Goal: Find specific page/section: Find specific page/section

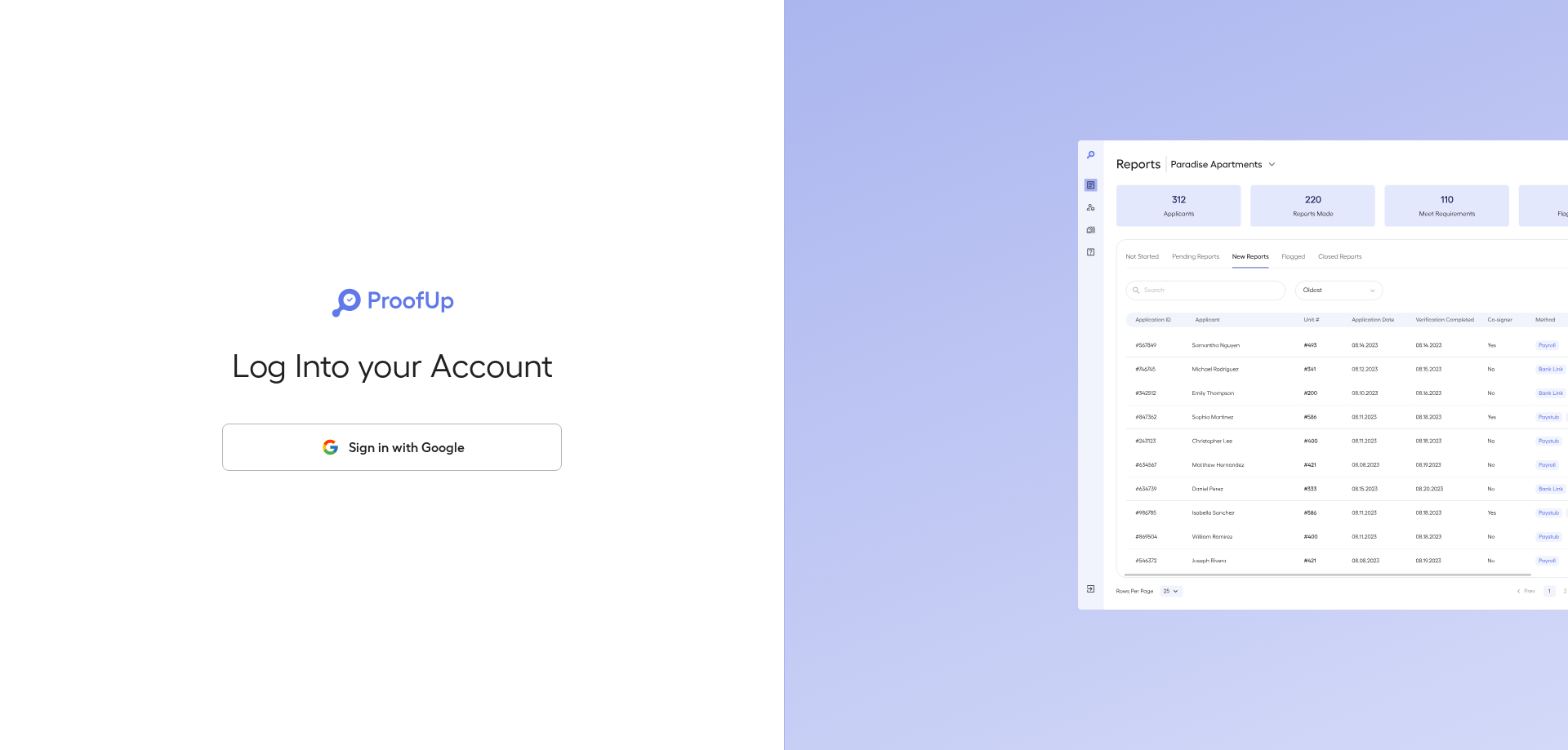
click at [298, 448] on button "Sign in with Google" at bounding box center [392, 446] width 340 height 47
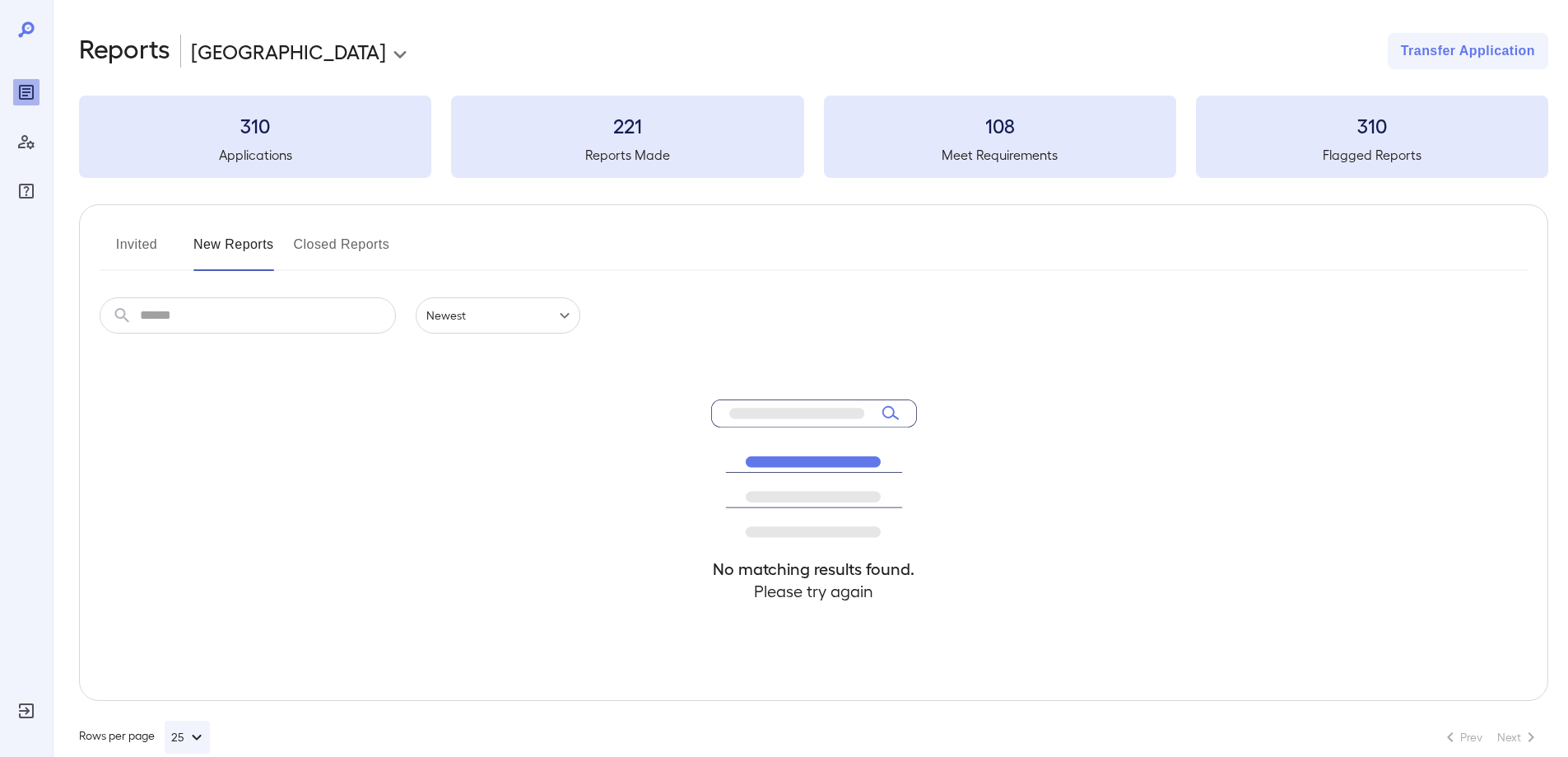
click at [136, 247] on button "Invited" at bounding box center [136, 252] width 74 height 40
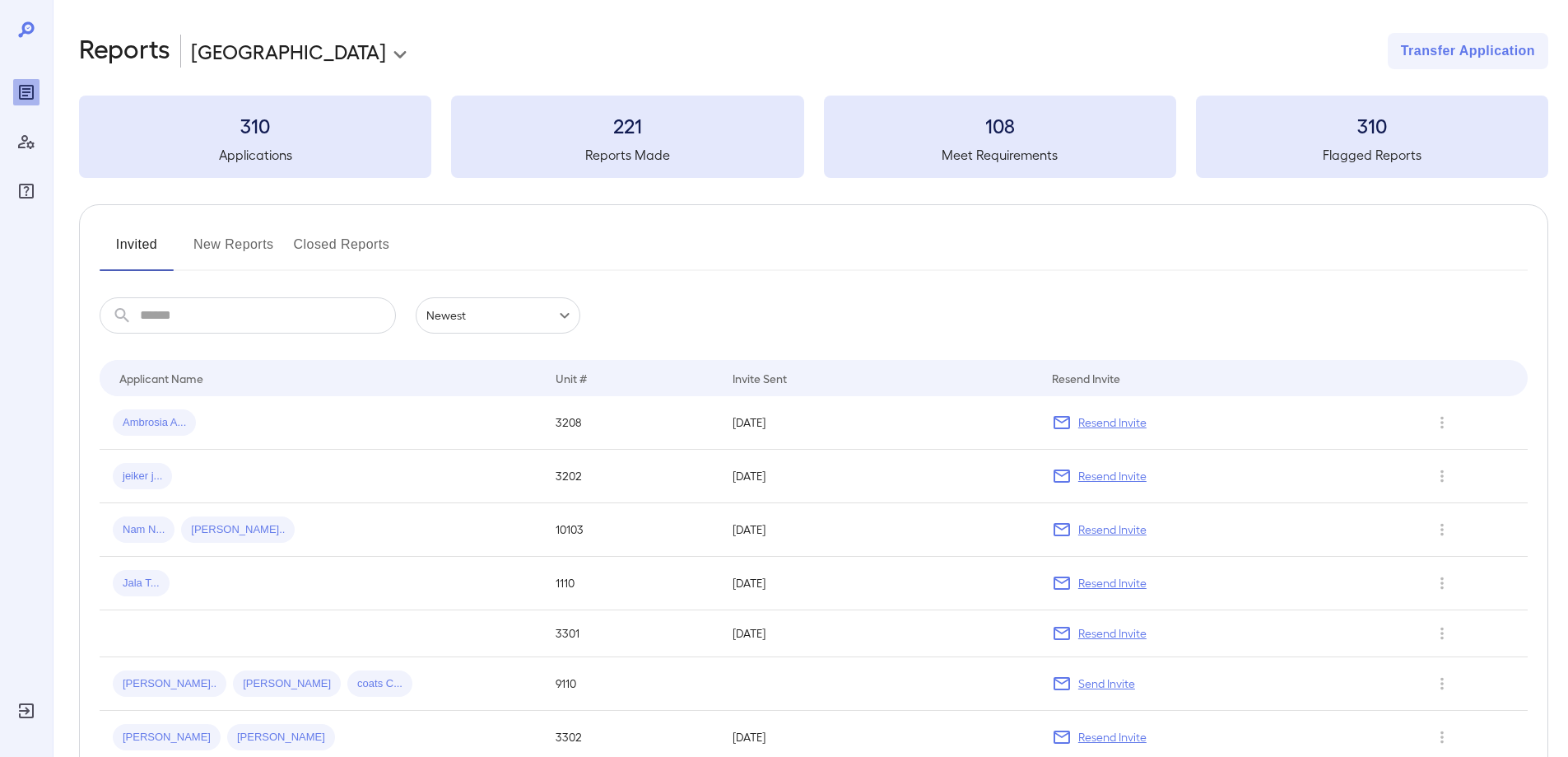
click at [233, 238] on button "New Reports" at bounding box center [233, 252] width 81 height 40
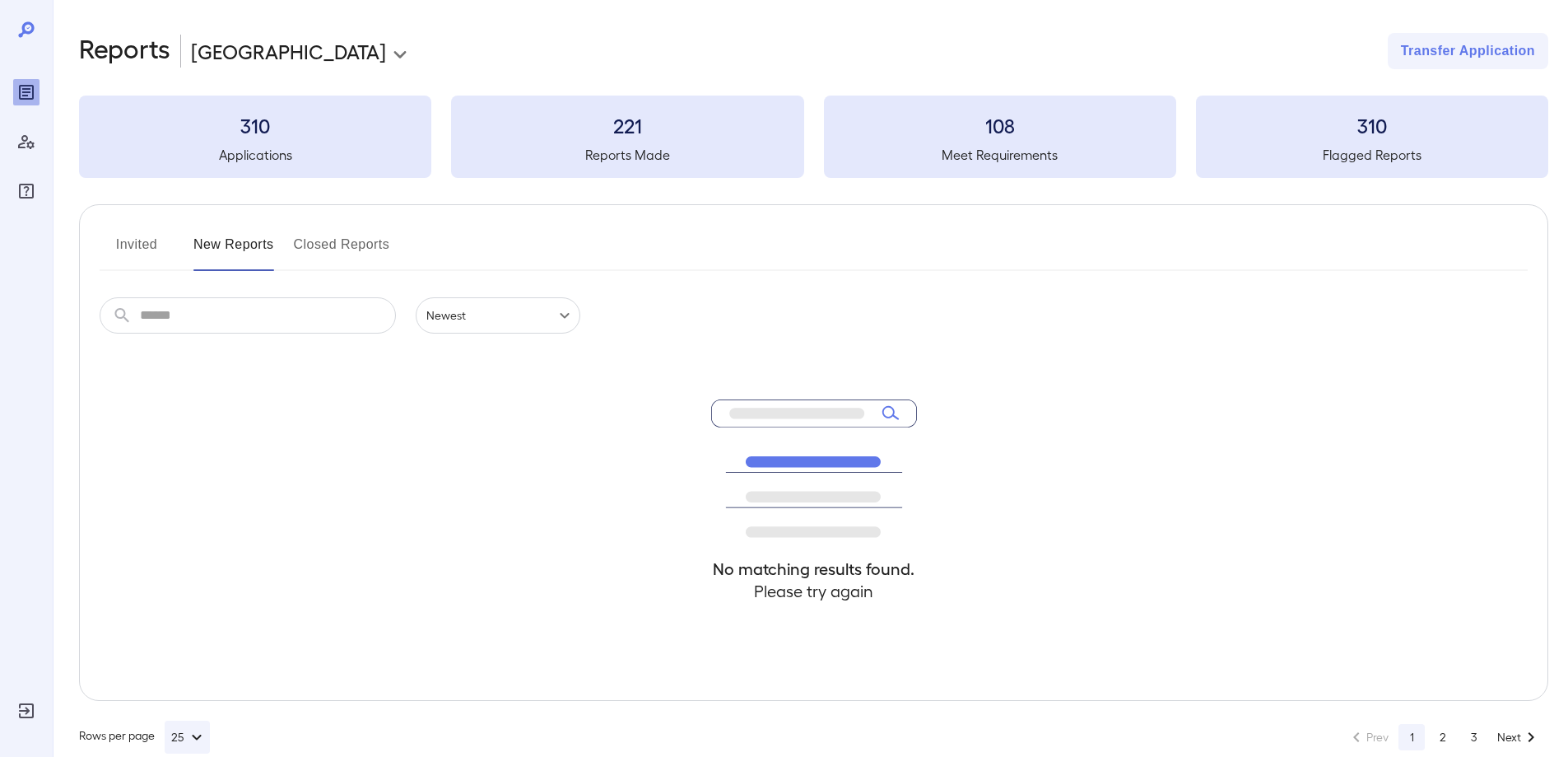
click at [153, 247] on button "Invited" at bounding box center [136, 252] width 74 height 40
